Goal: Use online tool/utility: Use online tool/utility

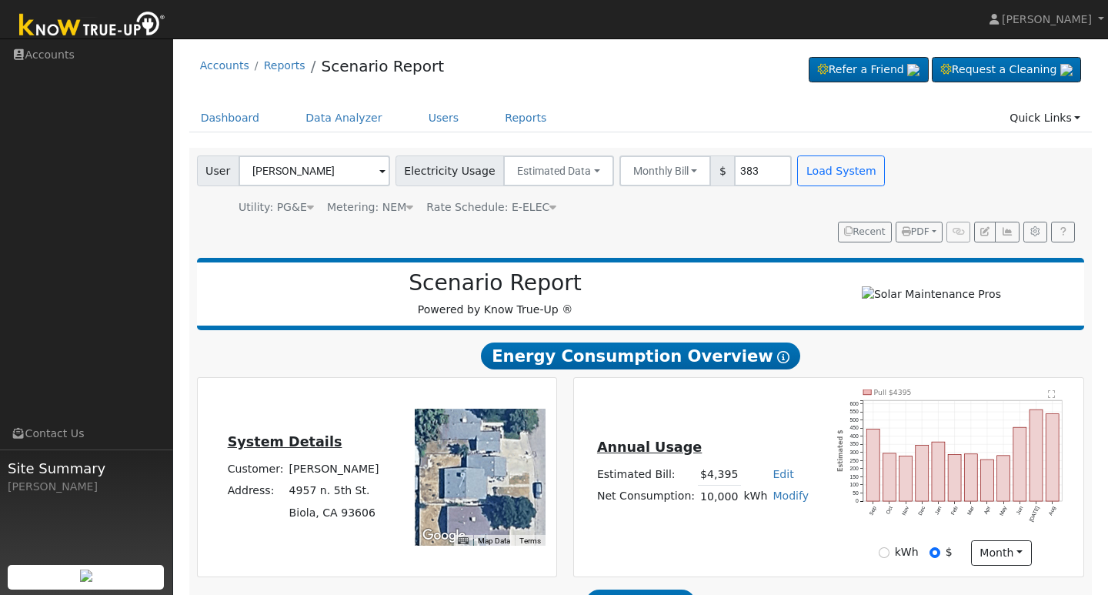
scroll to position [213, 0]
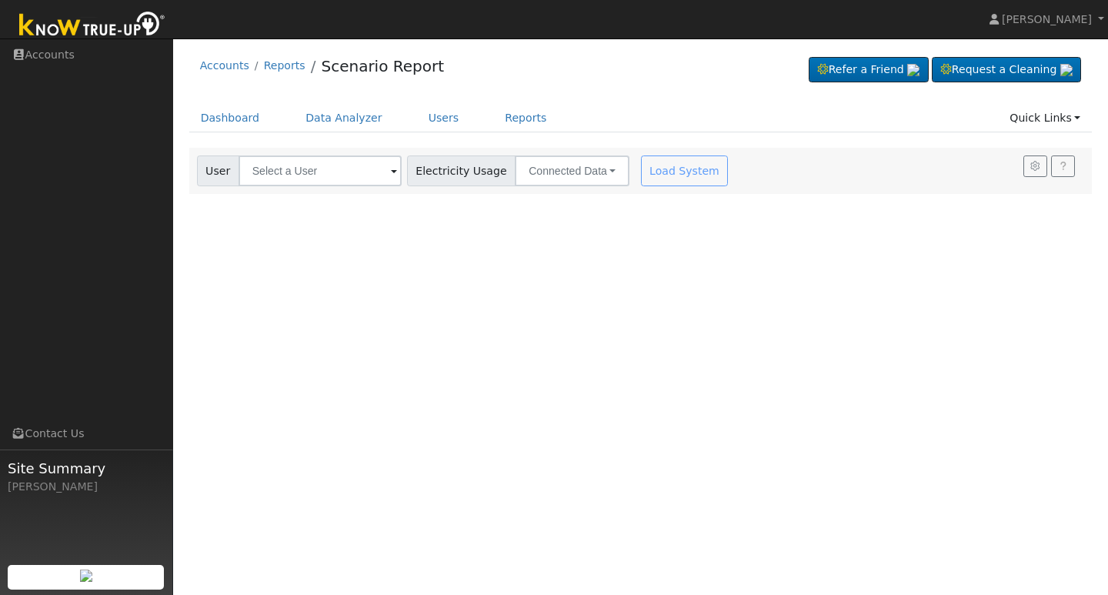
click at [391, 174] on span at bounding box center [394, 172] width 6 height 18
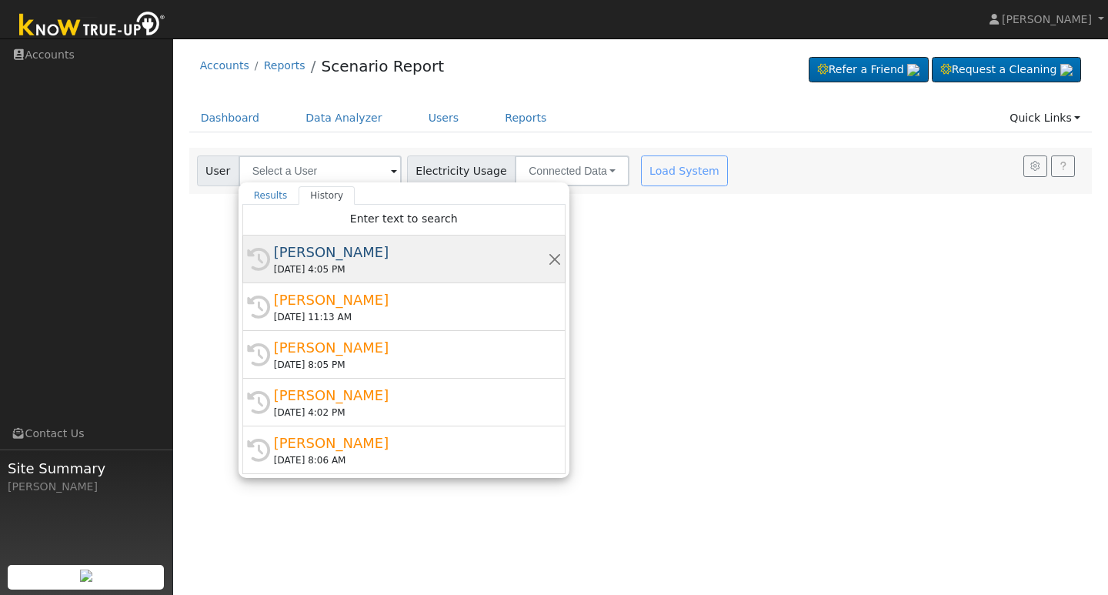
click at [325, 254] on div "[PERSON_NAME]" at bounding box center [411, 252] width 274 height 21
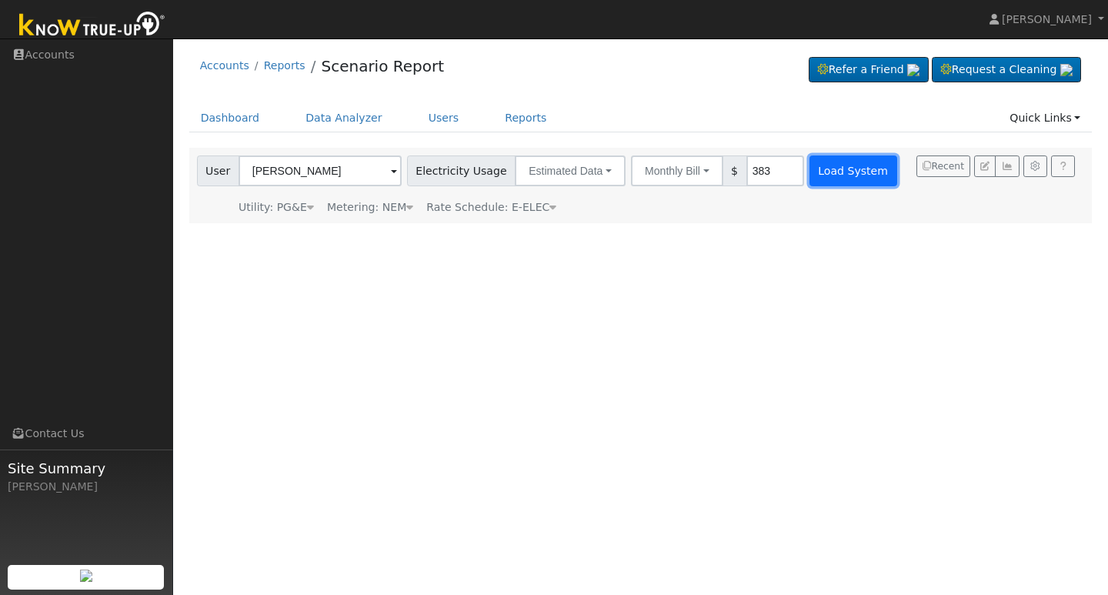
click at [828, 172] on button "Load System" at bounding box center [854, 170] width 88 height 31
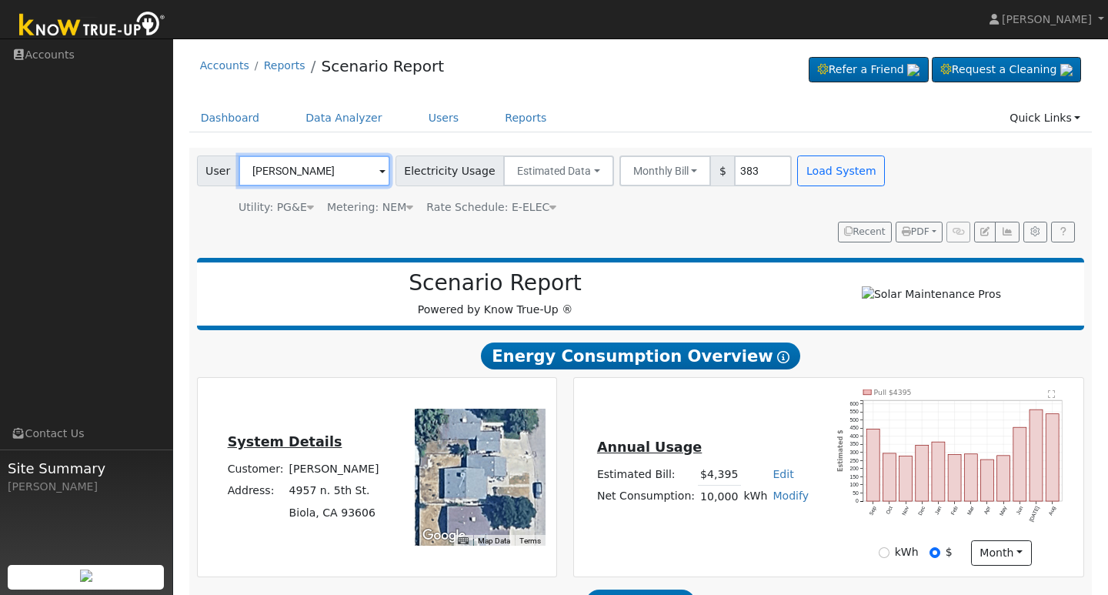
click at [372, 171] on input "[PERSON_NAME]" at bounding box center [315, 170] width 152 height 31
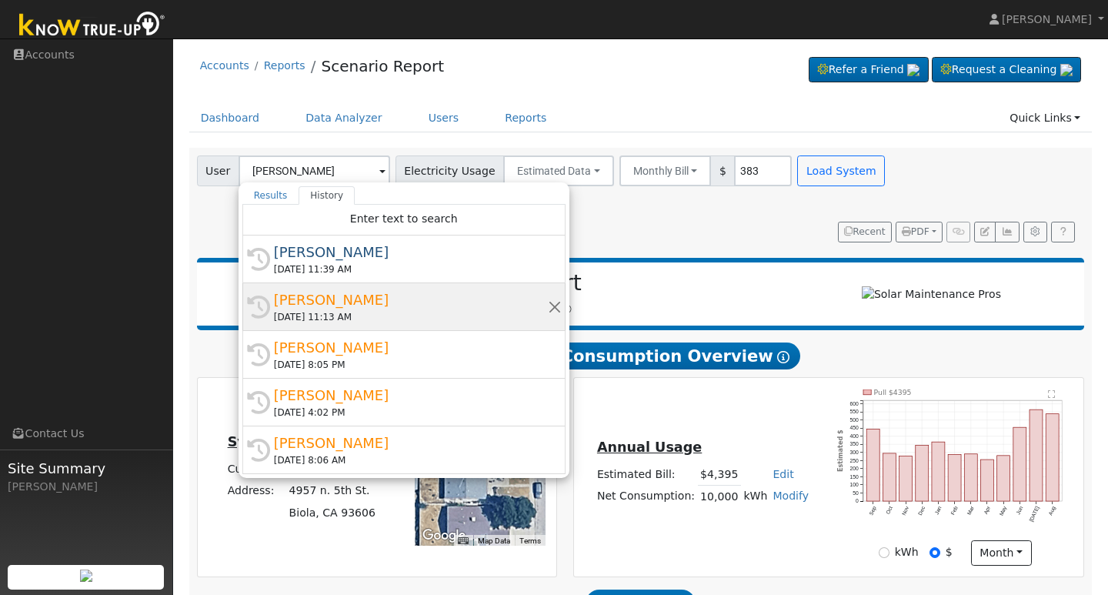
click at [323, 297] on div "[PERSON_NAME]" at bounding box center [411, 299] width 274 height 21
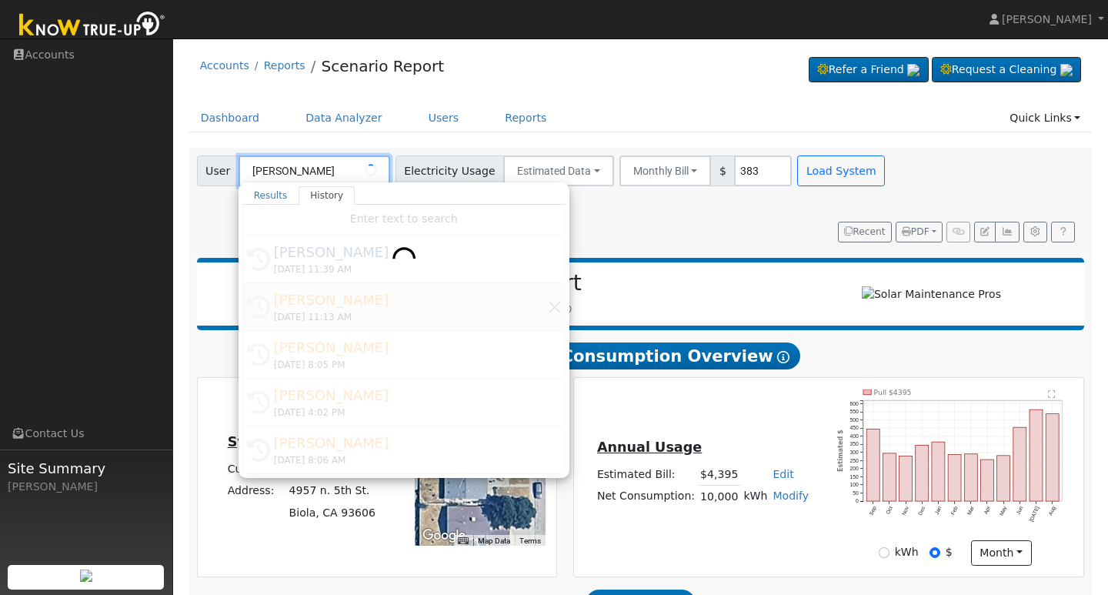
type input "[PERSON_NAME]"
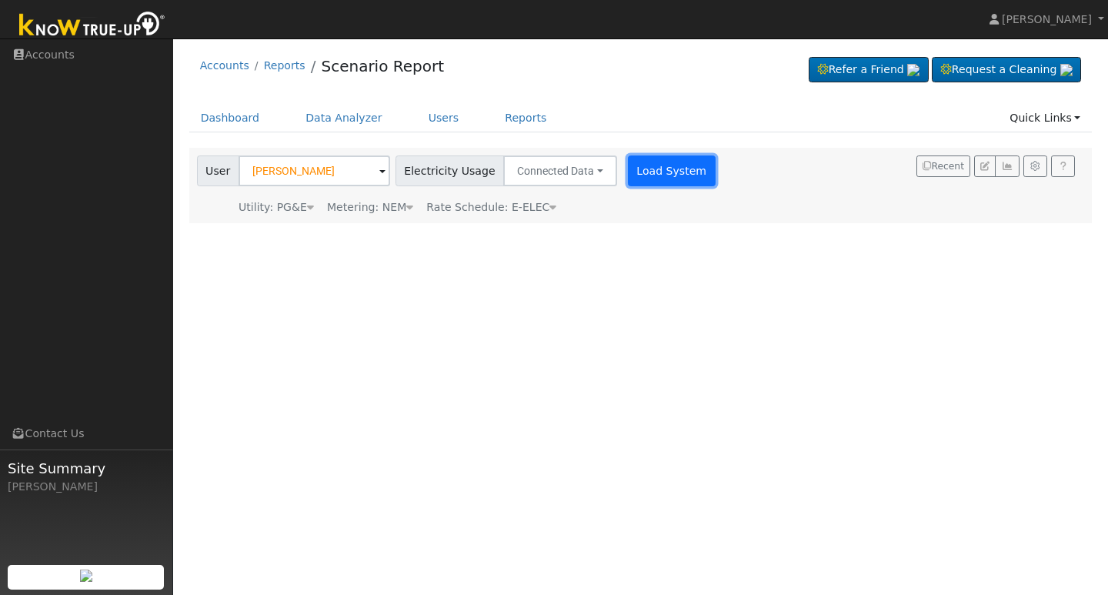
click at [644, 176] on button "Load System" at bounding box center [672, 170] width 88 height 31
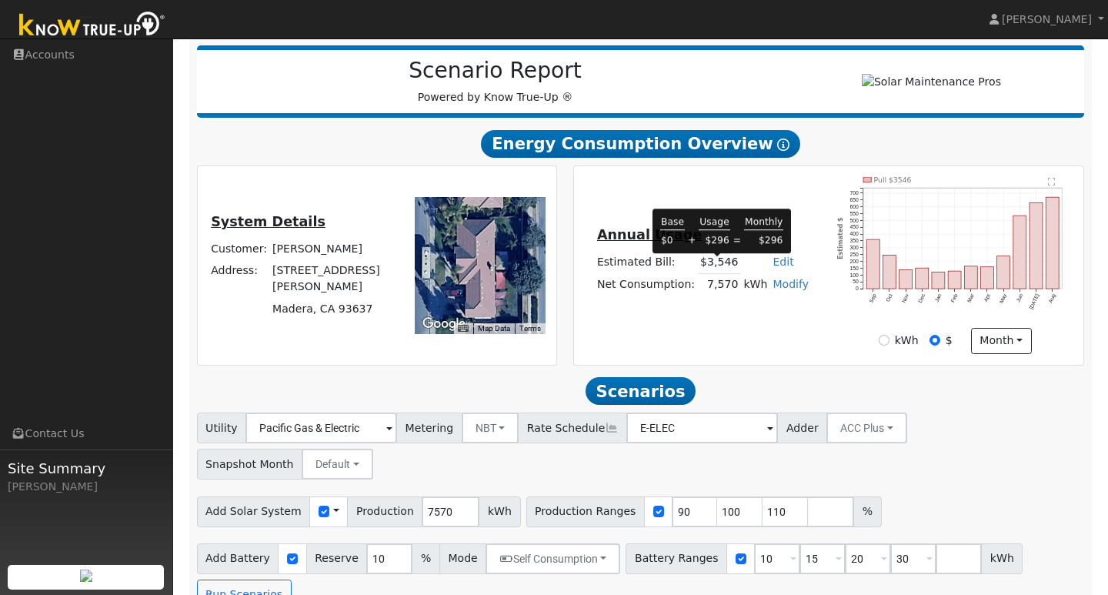
scroll to position [186, 0]
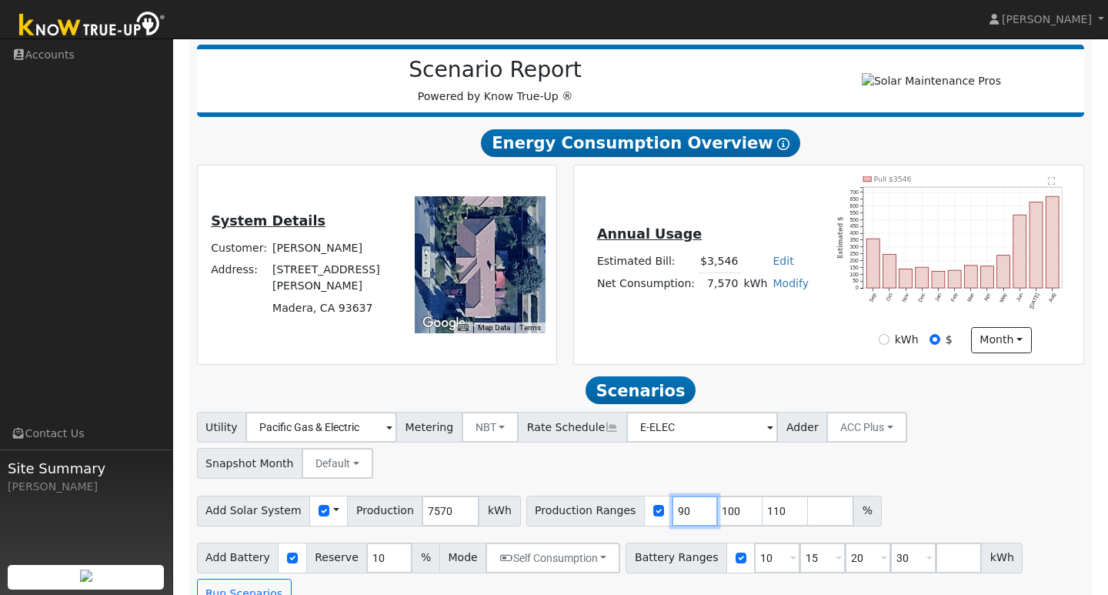
click at [676, 496] on input "90" at bounding box center [695, 511] width 46 height 31
type input "100"
type input "110"
type input "100"
click at [722, 496] on input "110" at bounding box center [740, 511] width 46 height 31
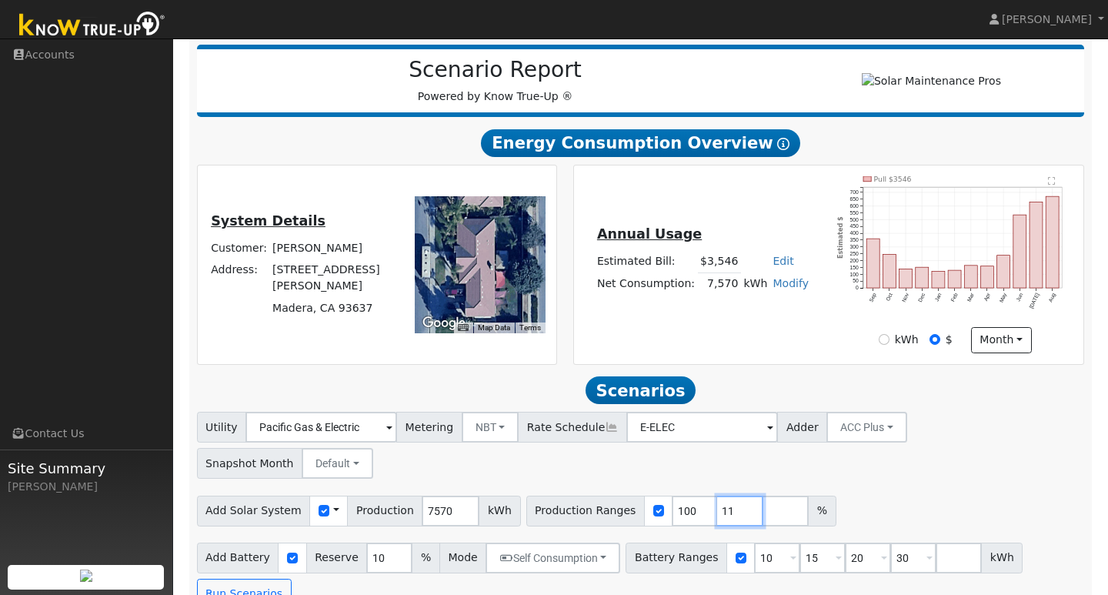
type input "1"
click at [678, 496] on input "100" at bounding box center [695, 511] width 46 height 31
click at [758, 543] on input "10" at bounding box center [777, 558] width 46 height 31
type input "15"
type input "20"
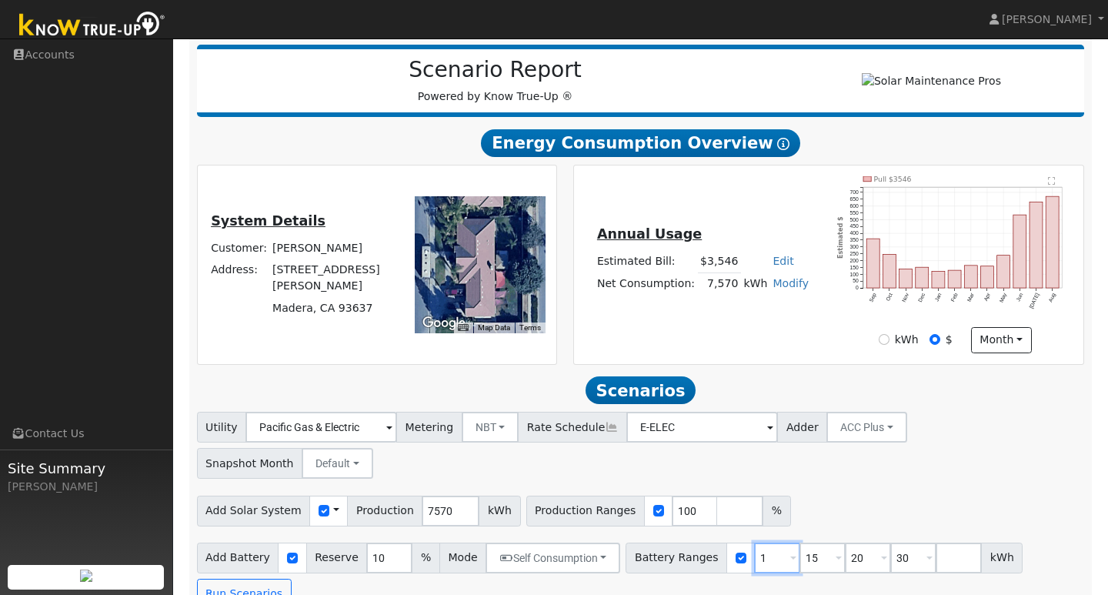
type input "30"
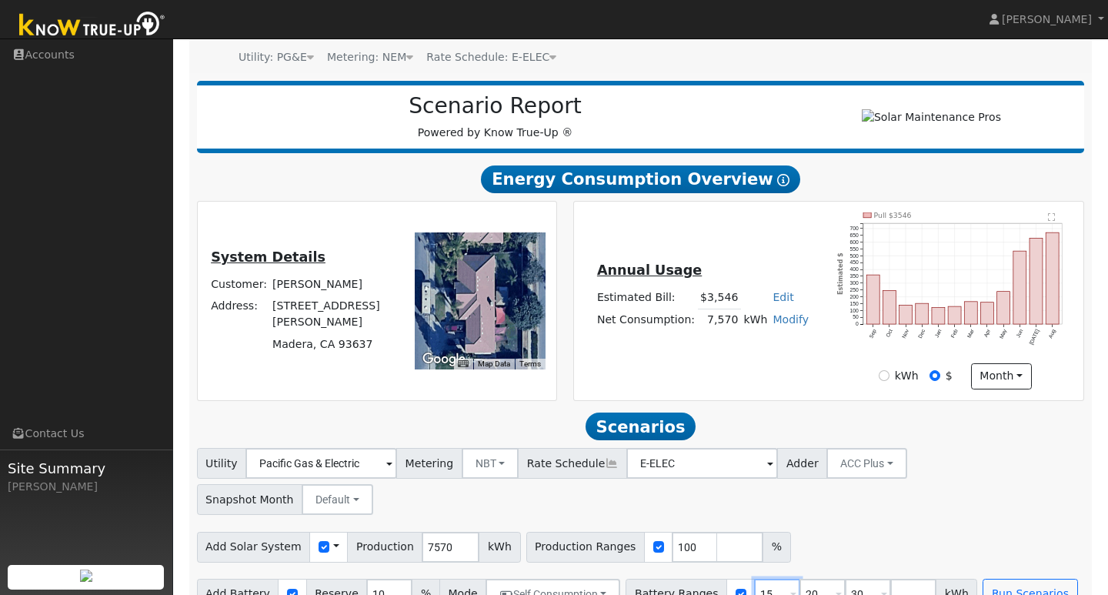
type input "15"
click at [807, 579] on input "20" at bounding box center [823, 594] width 46 height 31
type input "30"
click at [807, 579] on input "30" at bounding box center [823, 594] width 46 height 31
type input "3"
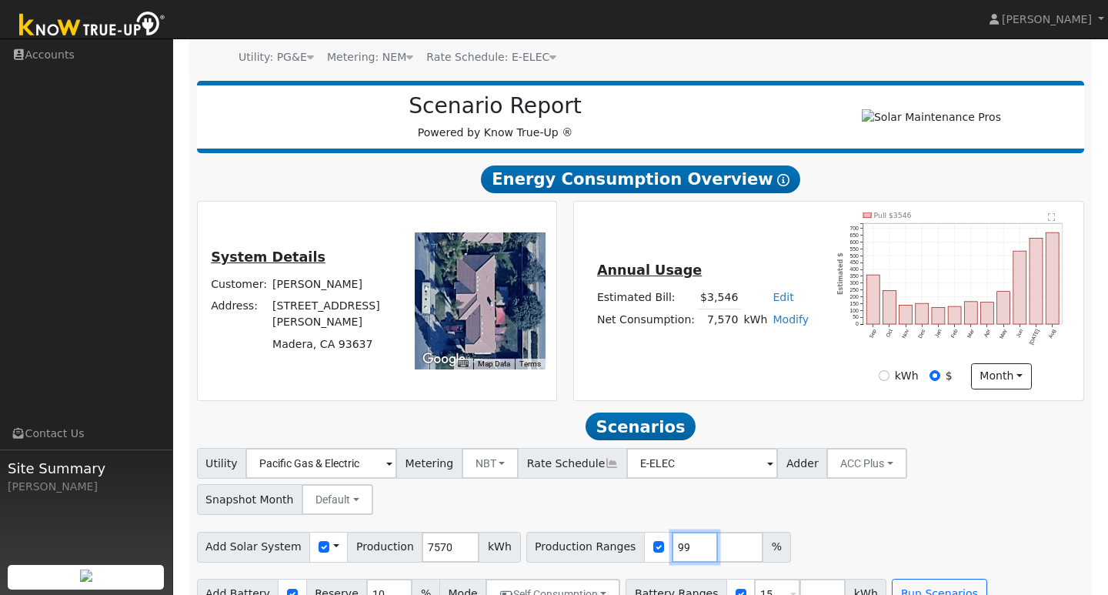
click at [683, 532] on input "99" at bounding box center [695, 547] width 46 height 31
click at [678, 532] on input "99" at bounding box center [695, 547] width 46 height 31
type input "9"
type input "125"
click at [762, 579] on input "15" at bounding box center [777, 594] width 46 height 31
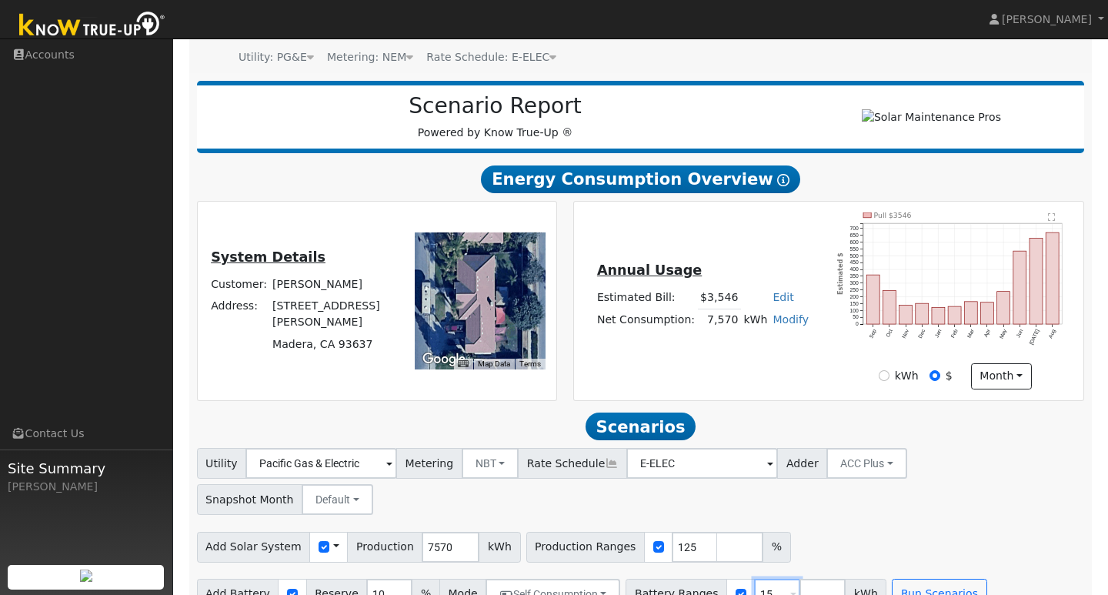
type input "1"
type input "14.3"
click at [946, 579] on button "Run Scenarios" at bounding box center [939, 594] width 95 height 31
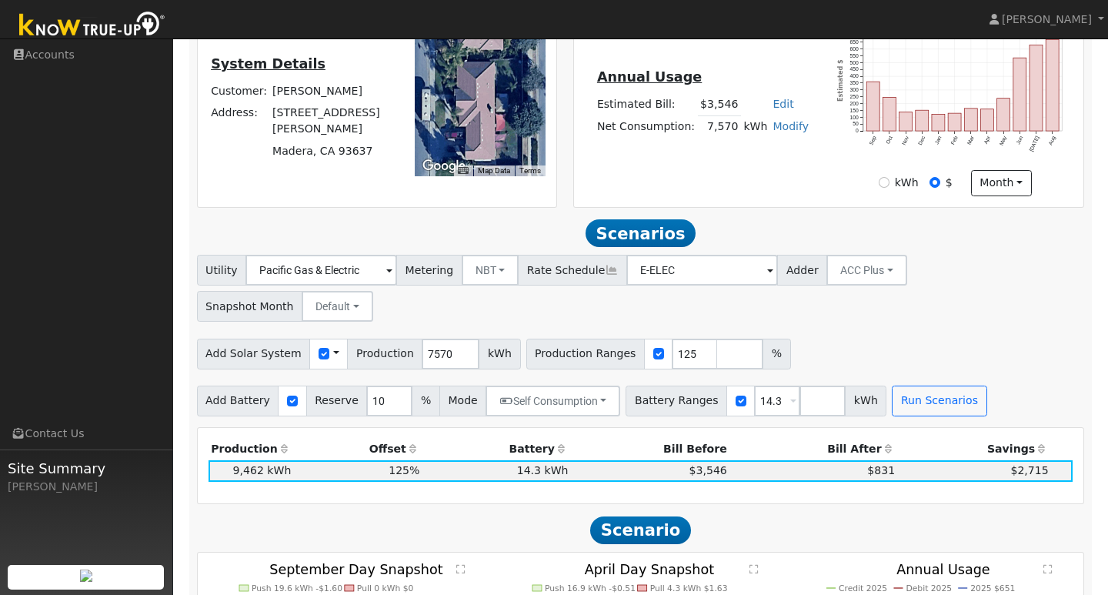
scroll to position [295, 0]
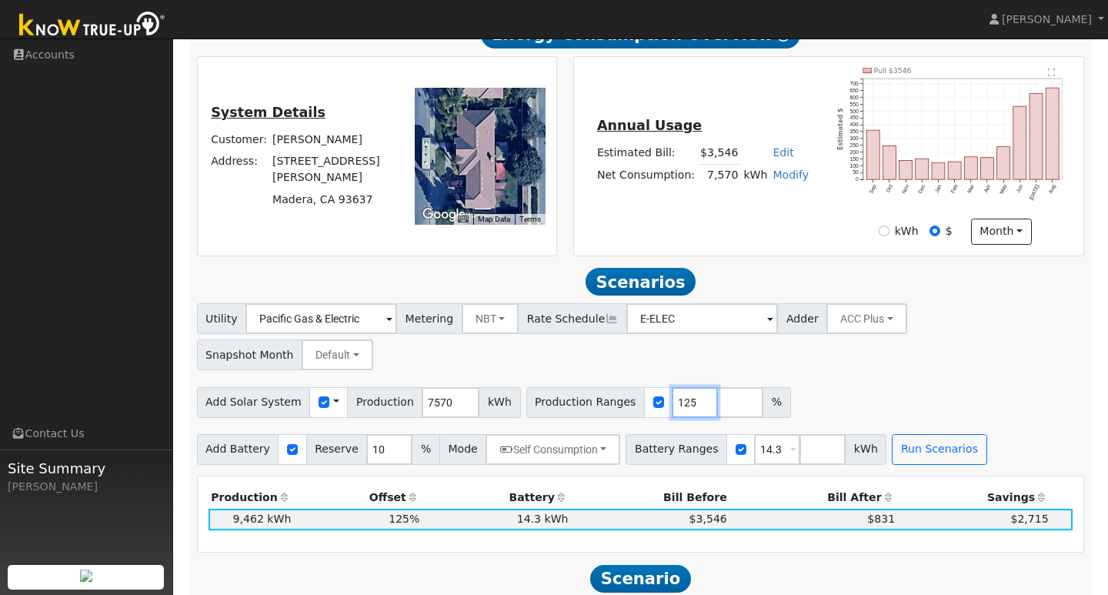
click at [679, 387] on input "125" at bounding box center [695, 402] width 46 height 31
click at [947, 434] on button "Run Scenarios" at bounding box center [939, 449] width 95 height 31
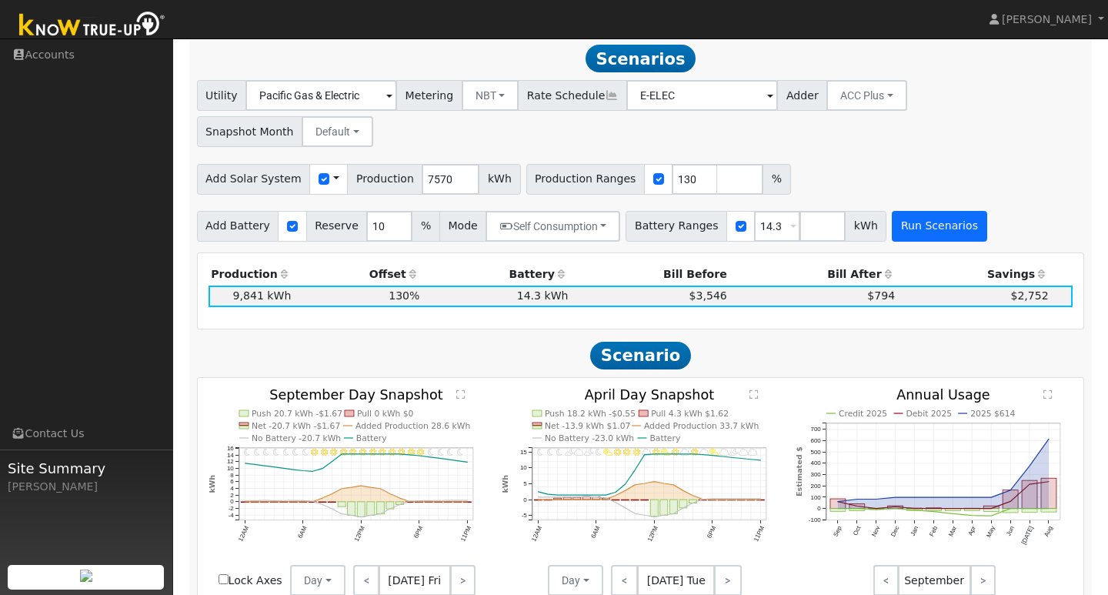
scroll to position [523, 0]
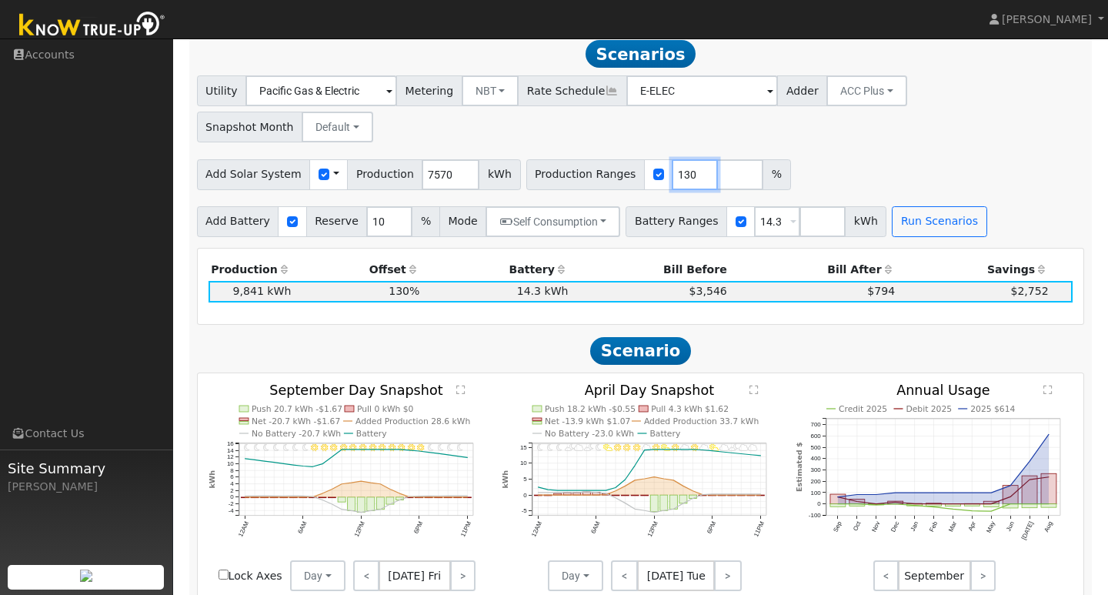
click at [676, 159] on input "130" at bounding box center [695, 174] width 46 height 31
type input "150"
click at [913, 206] on button "Run Scenarios" at bounding box center [939, 221] width 95 height 31
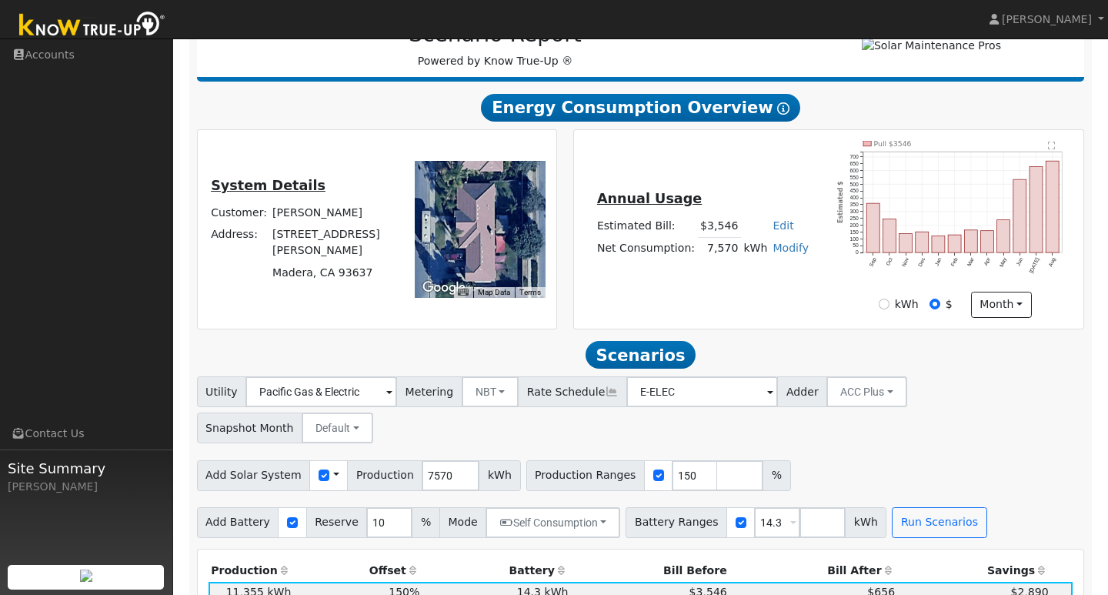
scroll to position [0, 0]
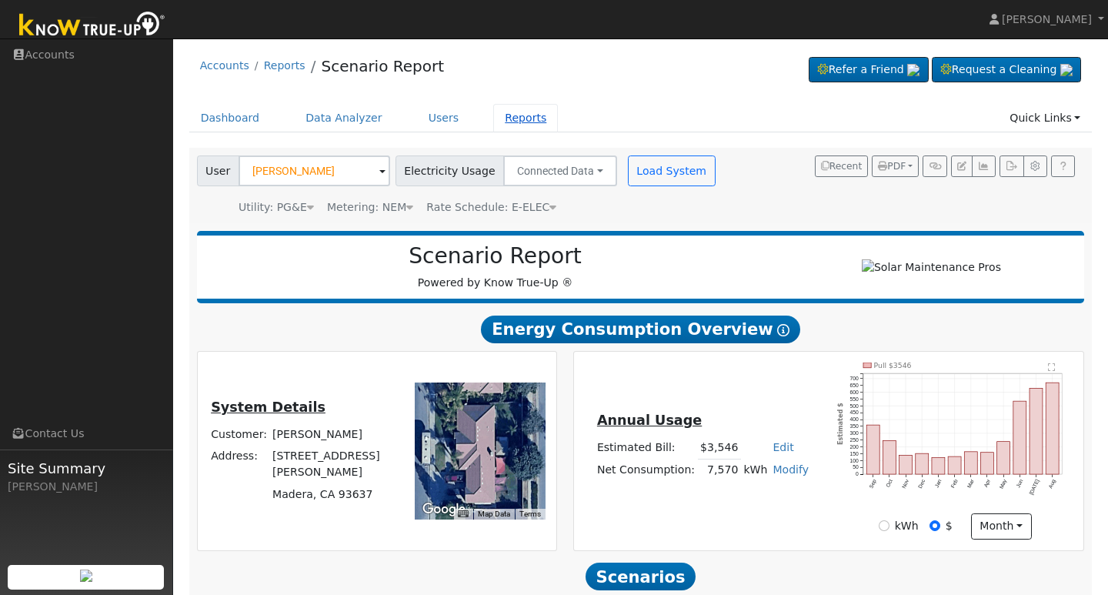
click at [518, 119] on link "Reports" at bounding box center [525, 118] width 65 height 28
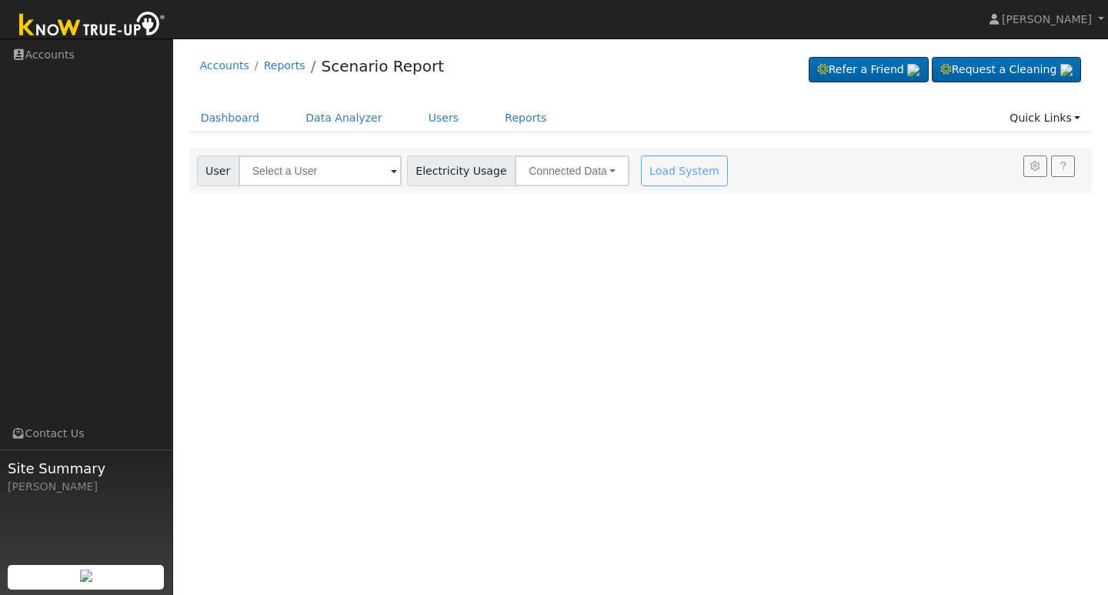
click at [391, 169] on span at bounding box center [394, 172] width 6 height 18
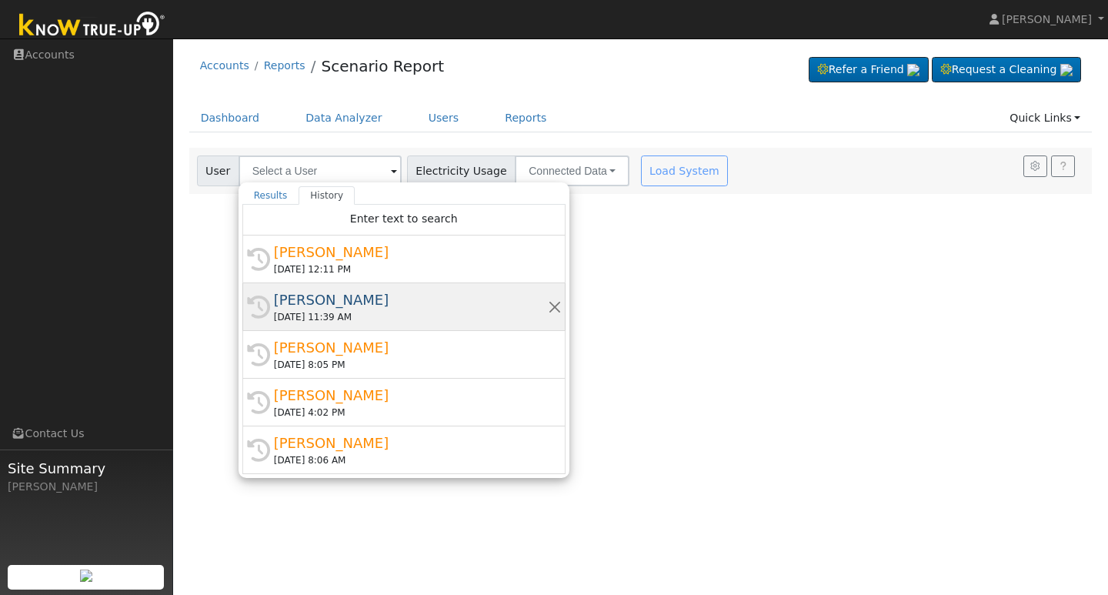
click at [329, 303] on div "[PERSON_NAME]" at bounding box center [411, 299] width 274 height 21
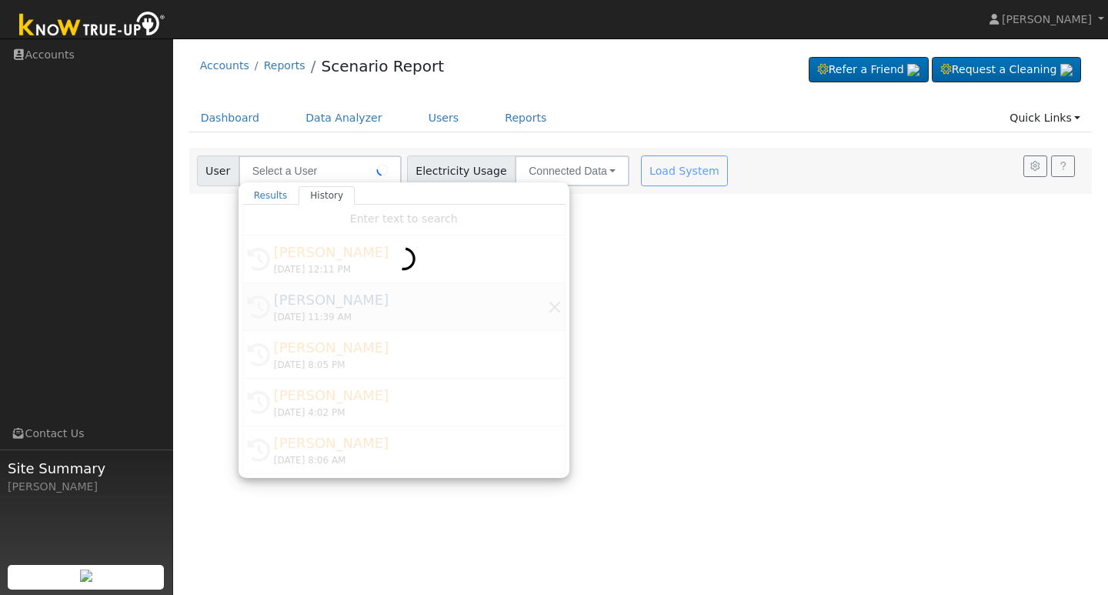
type input "[PERSON_NAME]"
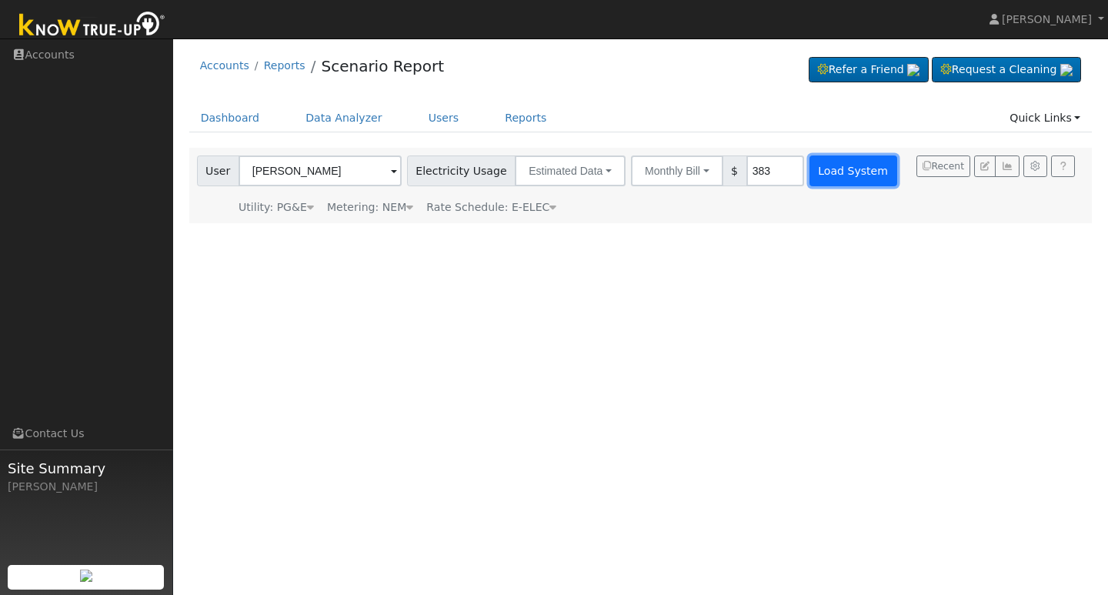
click at [834, 169] on button "Load System" at bounding box center [854, 170] width 88 height 31
